Goal: Task Accomplishment & Management: Understand process/instructions

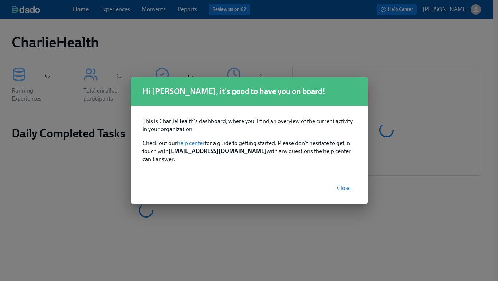
click at [347, 184] on span "Close" at bounding box center [344, 187] width 14 height 7
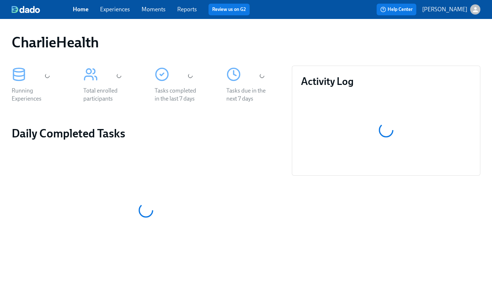
click at [116, 8] on link "Experiences" at bounding box center [115, 9] width 30 height 7
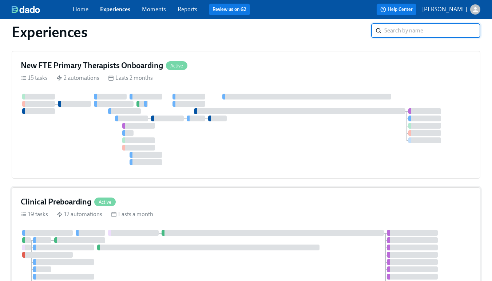
scroll to position [405, 0]
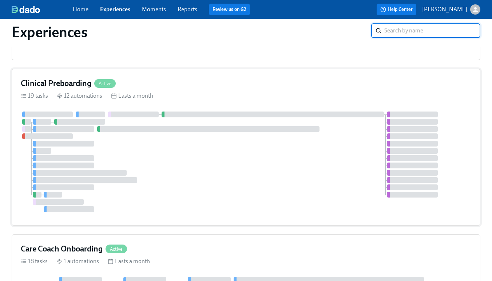
click at [209, 85] on div "Clinical Preboarding Active" at bounding box center [246, 83] width 451 height 11
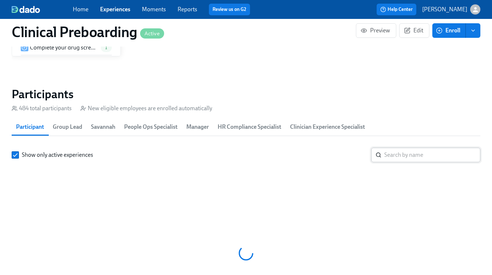
scroll to position [758, 0]
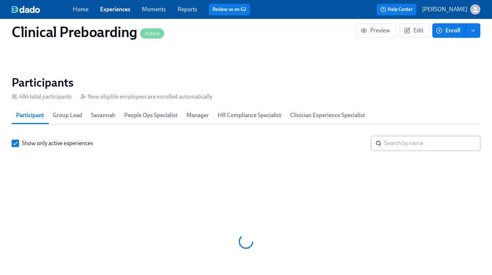
click at [408, 144] on input "search" at bounding box center [433, 143] width 96 height 15
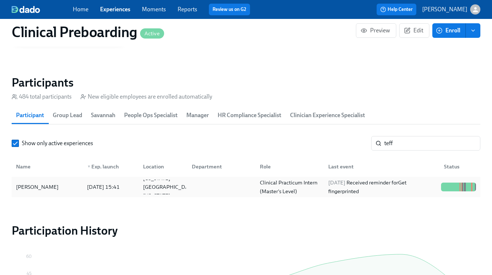
click at [48, 190] on div "Teffaney Daniel" at bounding box center [37, 187] width 48 height 9
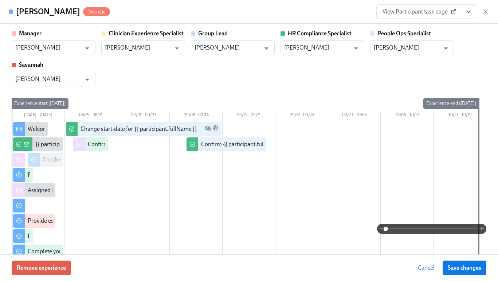
click at [472, 13] on icon "View task page" at bounding box center [468, 11] width 7 height 7
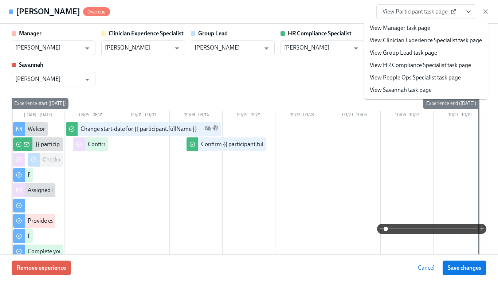
click at [407, 77] on link "View People Ops Specialist task page" at bounding box center [415, 78] width 91 height 8
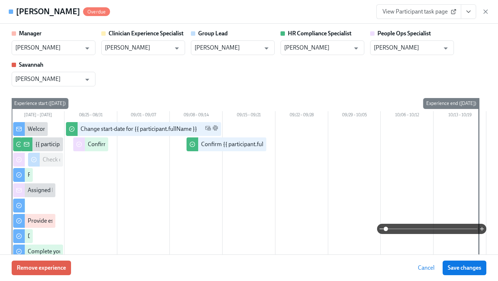
click at [441, 17] on link "View Participant task page" at bounding box center [418, 11] width 85 height 15
click at [483, 11] on icon "button" at bounding box center [485, 11] width 7 height 7
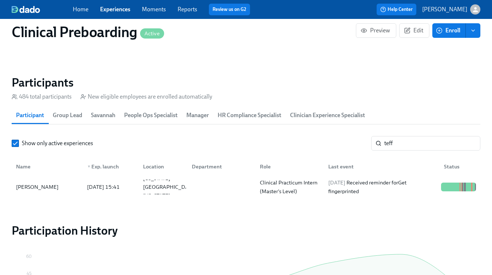
scroll to position [0, 9424]
click at [404, 146] on input "teff" at bounding box center [433, 143] width 96 height 15
type input "alexis"
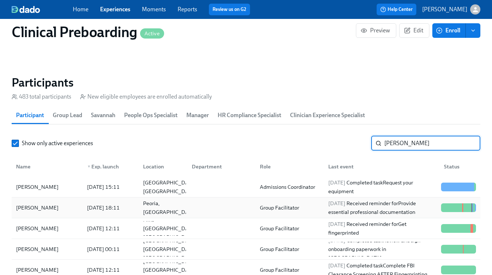
click at [42, 204] on div "Alexis Kaczmarowski" at bounding box center [37, 208] width 48 height 9
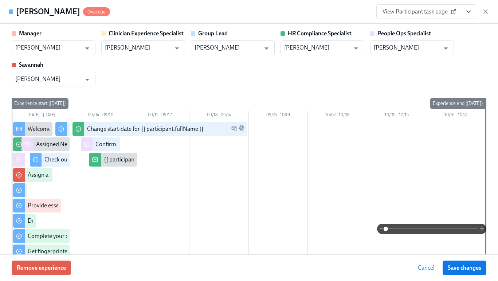
click at [418, 9] on span "View Participant task page" at bounding box center [418, 11] width 72 height 7
drag, startPoint x: 484, startPoint y: 13, endPoint x: 335, endPoint y: 123, distance: 185.4
click at [484, 13] on icon "button" at bounding box center [485, 11] width 7 height 7
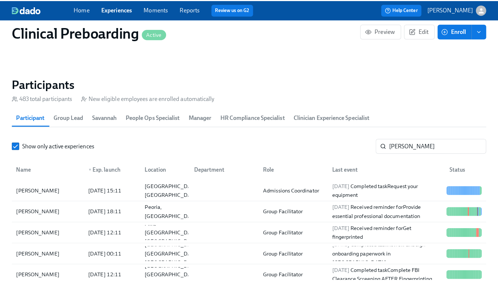
scroll to position [0, 9418]
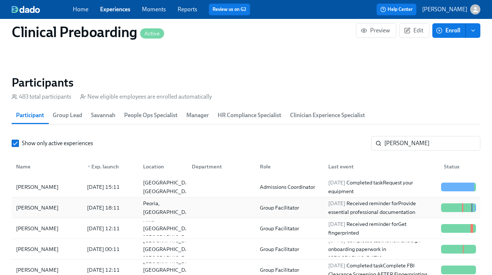
click at [193, 208] on div at bounding box center [220, 208] width 68 height 15
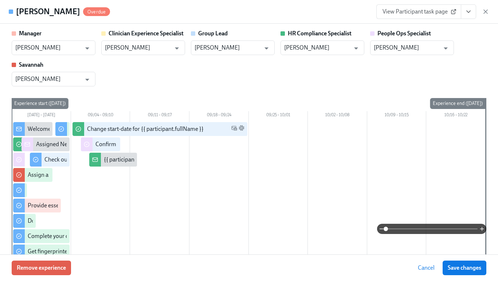
click at [442, 12] on span "View Participant task page" at bounding box center [418, 11] width 72 height 7
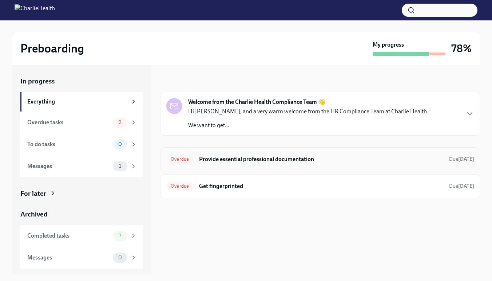
click at [285, 159] on h6 "Provide essential professional documentation" at bounding box center [321, 159] width 244 height 8
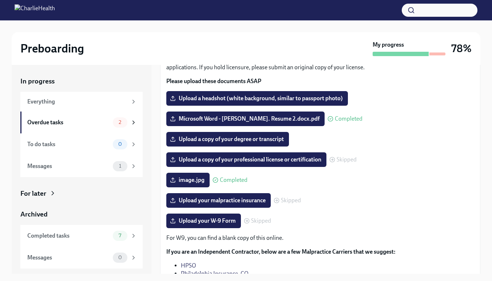
scroll to position [65, 0]
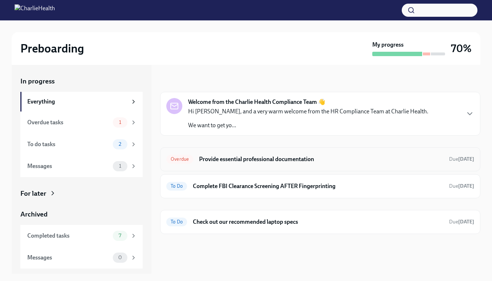
click at [285, 155] on h6 "Provide essential professional documentation" at bounding box center [321, 159] width 244 height 8
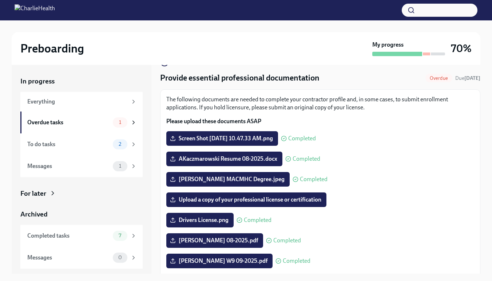
scroll to position [24, 0]
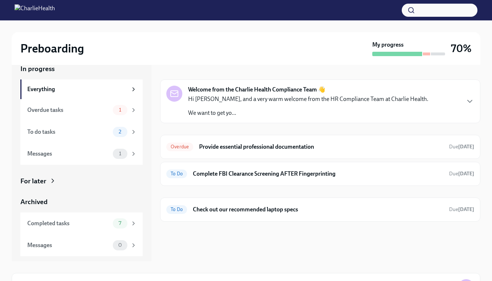
scroll to position [21, 0]
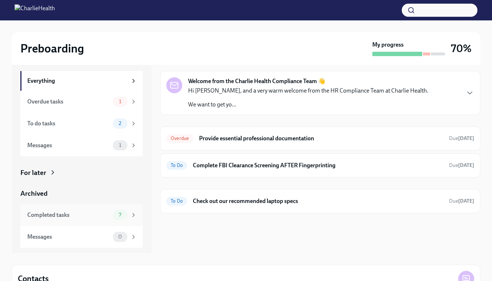
click at [93, 213] on div "Completed tasks" at bounding box center [68, 215] width 83 height 8
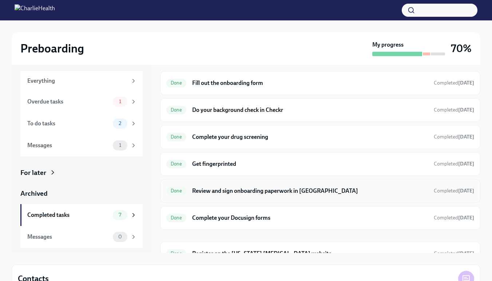
click at [255, 198] on div "Done Review and sign onboarding paperwork in [GEOGRAPHIC_DATA] Completed [DATE]" at bounding box center [320, 191] width 321 height 24
click at [267, 83] on h6 "Fill out the onboarding form" at bounding box center [310, 83] width 236 height 8
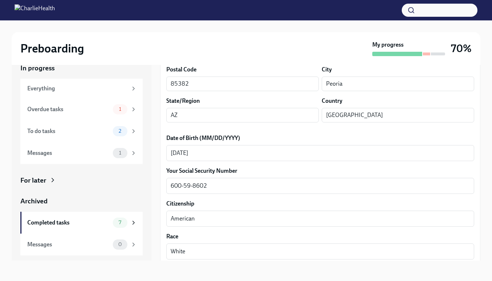
scroll to position [301, 0]
